Goal: Task Accomplishment & Management: Complete application form

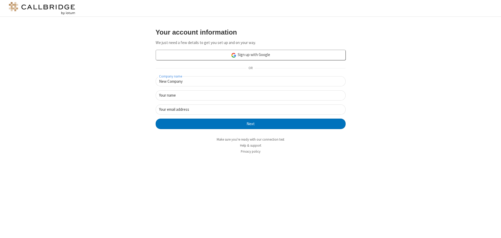
type input "New Company"
type input "New User"
type input "newUser@newUser.freesmackdown.b"
click button "Next" at bounding box center [251, 124] width 190 height 10
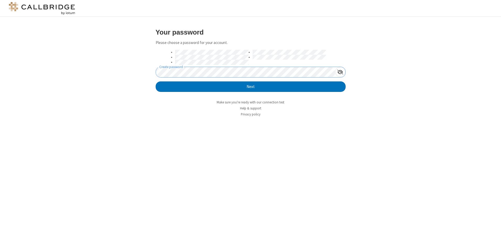
click at [156, 81] on button "Next" at bounding box center [251, 86] width 190 height 10
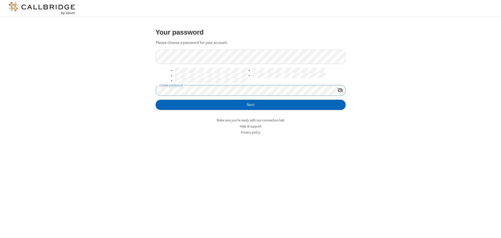
click at [250, 105] on button "Next" at bounding box center [251, 105] width 190 height 10
